Goal: Find contact information: Find contact information

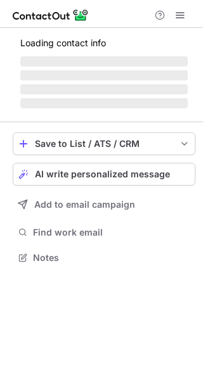
scroll to position [244, 203]
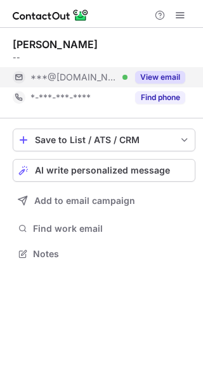
click at [159, 72] on button "View email" at bounding box center [160, 77] width 50 height 13
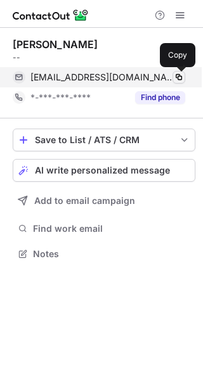
click at [180, 78] on span at bounding box center [179, 77] width 10 height 10
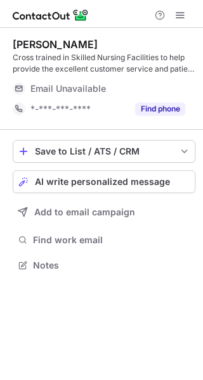
scroll to position [256, 203]
